Goal: Check status: Check status

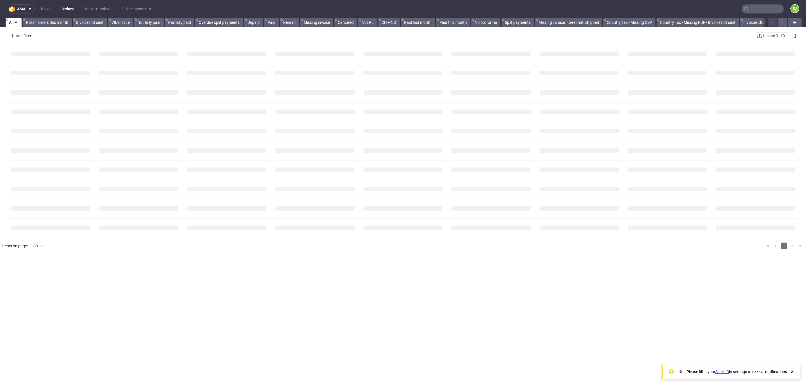
click at [751, 5] on input "text" at bounding box center [762, 8] width 42 height 9
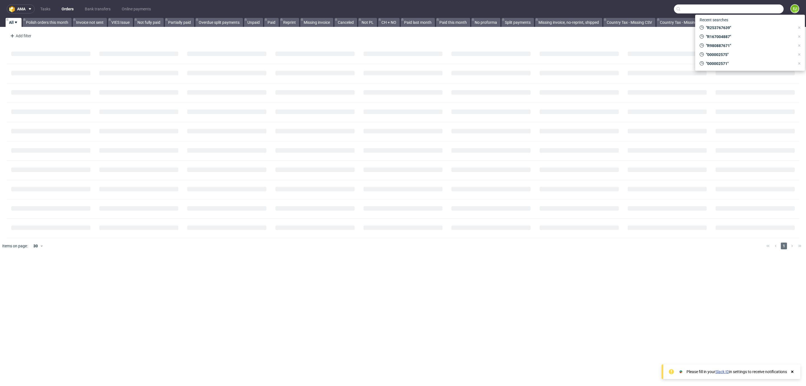
paste input "R320502021"
type input "R320502021"
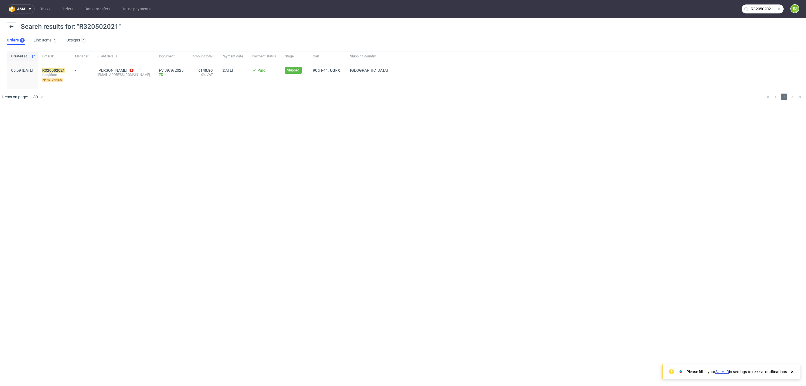
click at [71, 67] on div "R320502021 fongiflore returning" at bounding box center [54, 74] width 33 height 27
click at [65, 68] on mark "R320502021" at bounding box center [53, 70] width 23 height 4
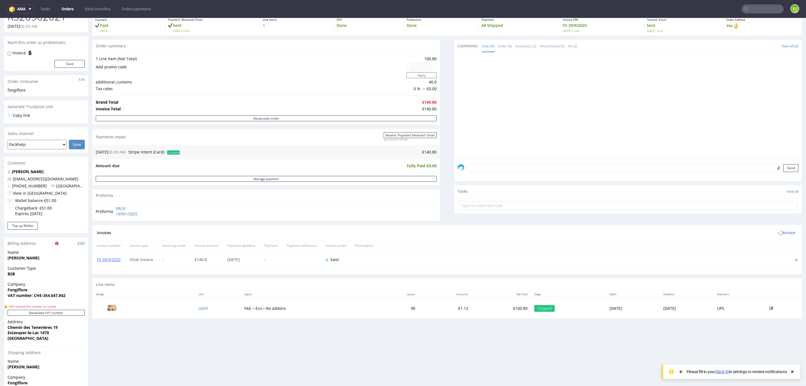
scroll to position [83, 0]
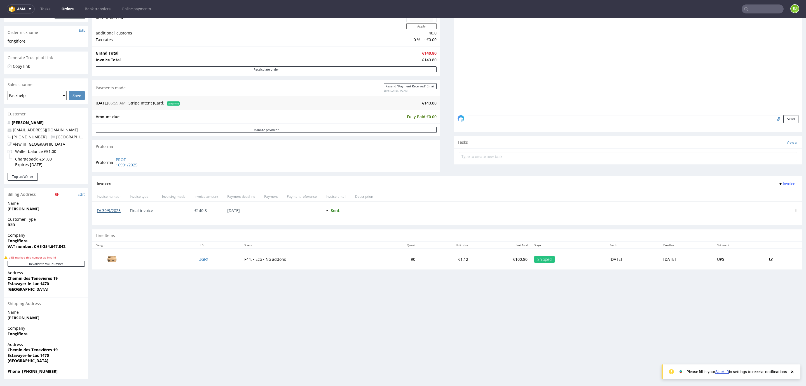
click at [118, 211] on link "FV 39/9/2025" at bounding box center [109, 210] width 24 height 5
click at [746, 6] on input "text" at bounding box center [762, 8] width 42 height 9
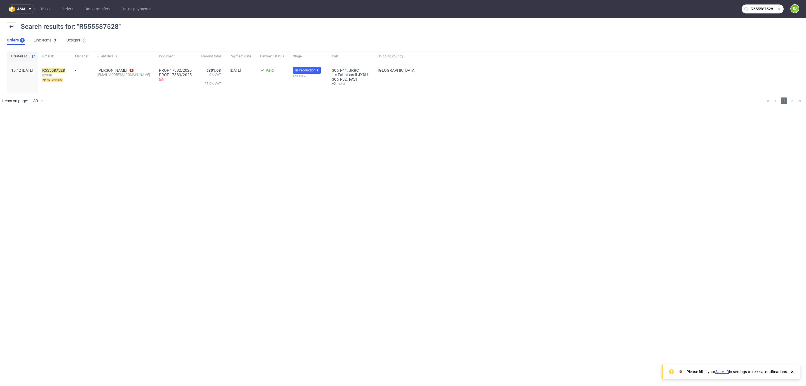
click at [765, 10] on input "R555587528" at bounding box center [762, 8] width 42 height 9
click at [765, 10] on input "R555587528" at bounding box center [729, 8] width 110 height 9
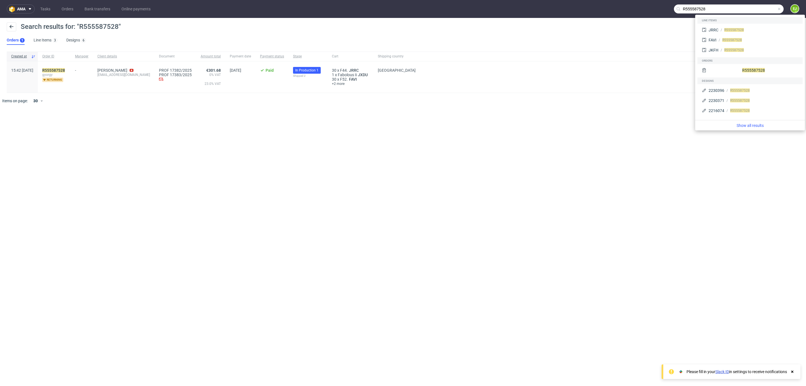
paste input "748/8/2025"
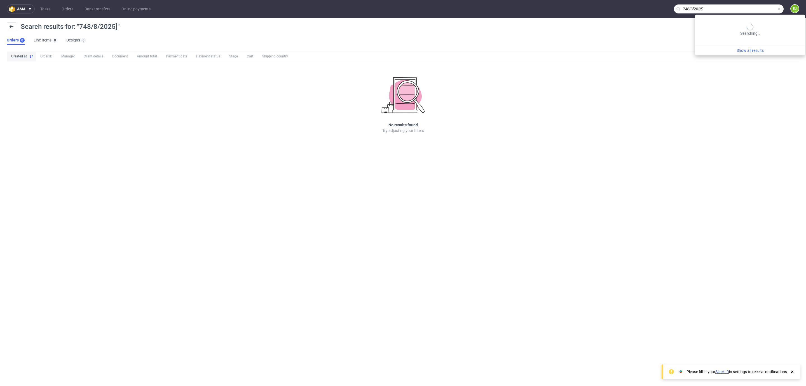
click at [758, 8] on input "748/8/2025]" at bounding box center [729, 8] width 110 height 9
click at [744, 10] on input "748/8/2025]" at bounding box center [729, 8] width 110 height 9
type input "748/8/2025"
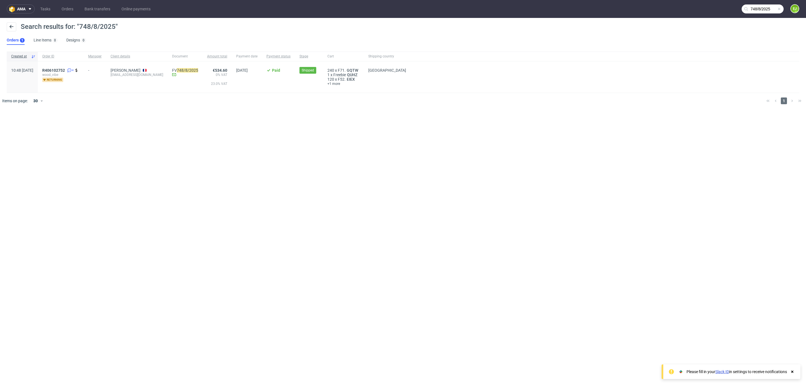
click at [71, 67] on div "R406102752 4 wood_vibe returning" at bounding box center [61, 76] width 46 height 31
click at [65, 68] on span "R406102752" at bounding box center [53, 70] width 23 height 4
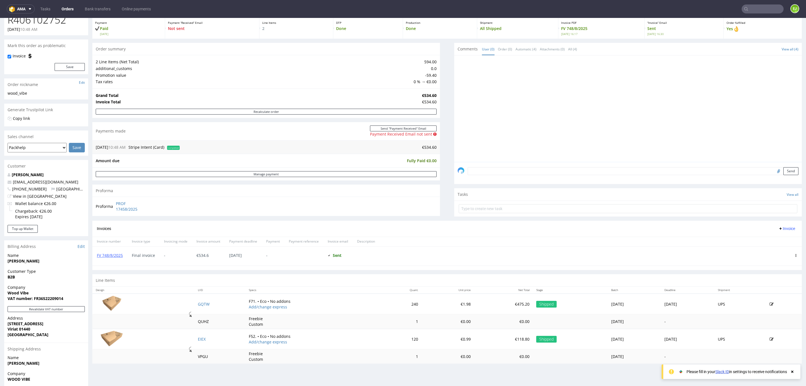
scroll to position [42, 0]
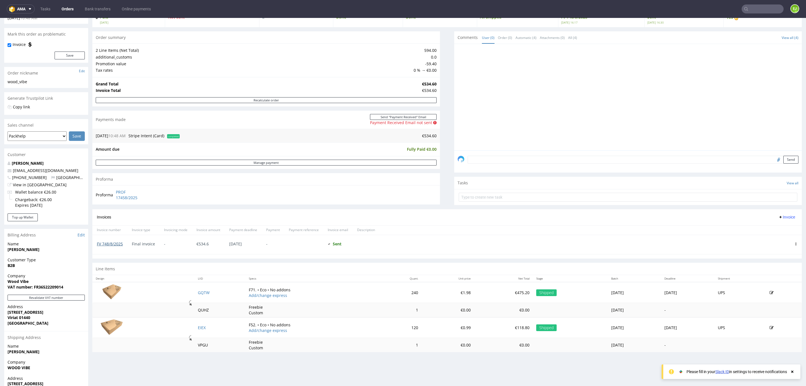
click at [98, 245] on link "FV 748/8/2025" at bounding box center [110, 243] width 26 height 5
click at [743, 8] on input "text" at bounding box center [762, 8] width 42 height 9
type input "1010/8/2025"
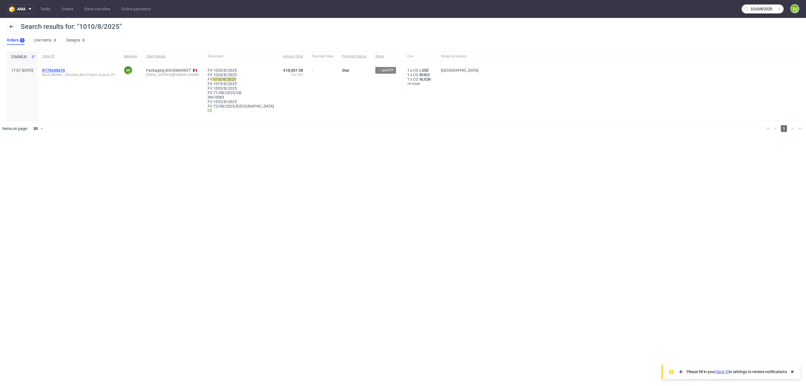
click at [65, 68] on span "R770540670" at bounding box center [53, 70] width 23 height 4
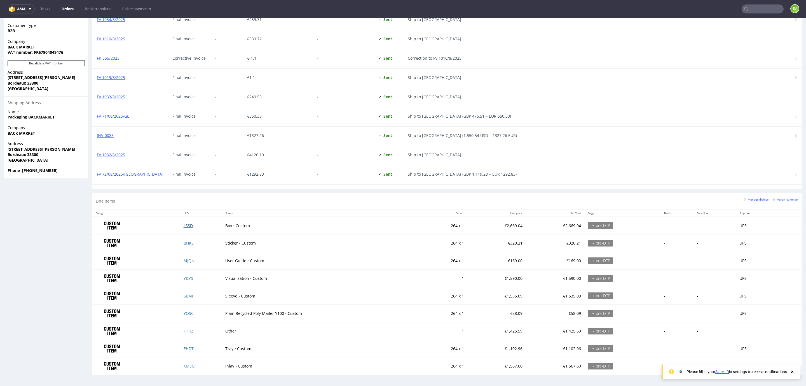
scroll to position [1, 0]
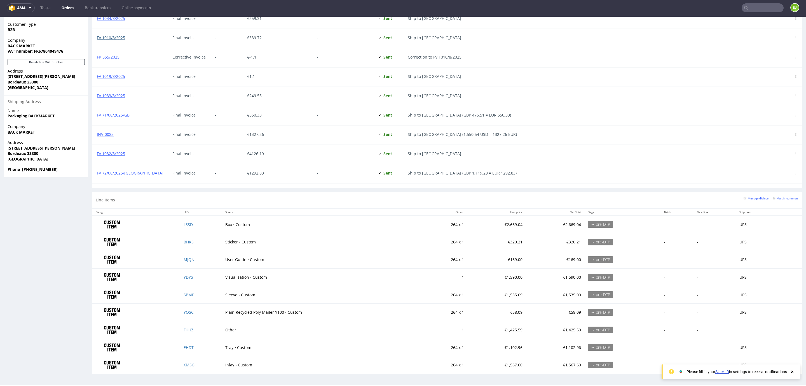
click at [115, 37] on link "FV 1010/8/2025" at bounding box center [111, 37] width 28 height 5
